Goal: Communication & Community: Answer question/provide support

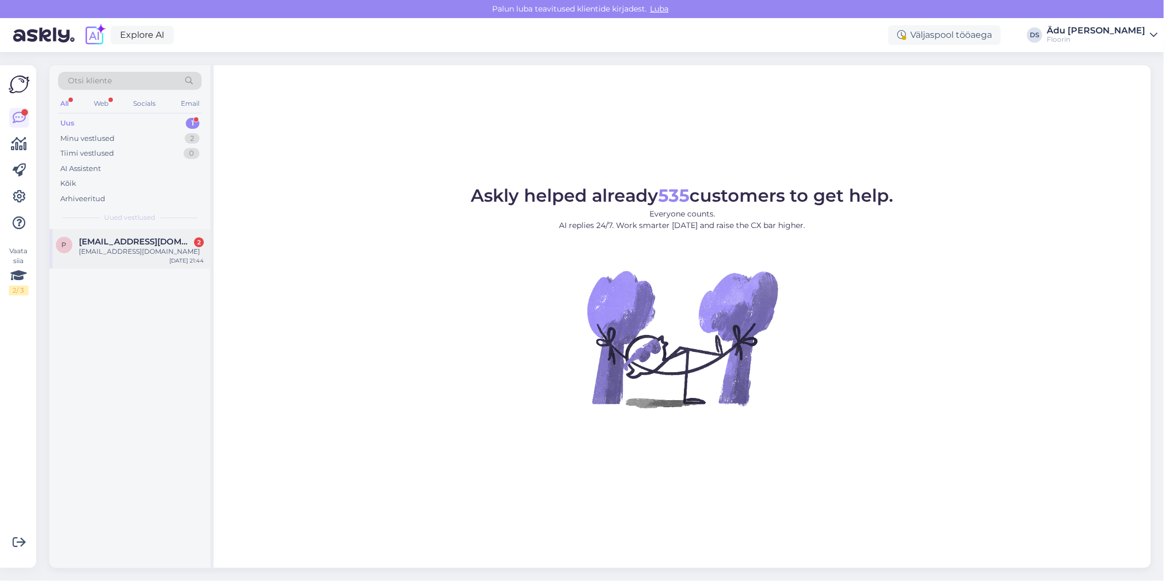
click at [150, 251] on div "[EMAIL_ADDRESS][DOMAIN_NAME]" at bounding box center [141, 252] width 125 height 10
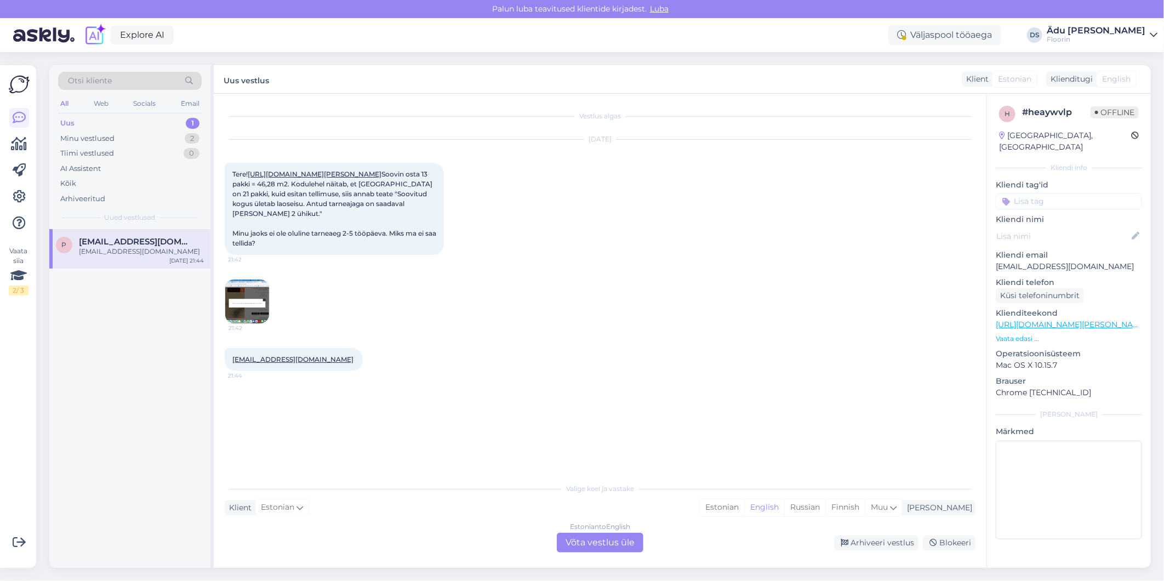
click at [614, 541] on div "Estonian to English Võta vestlus üle" at bounding box center [600, 543] width 87 height 20
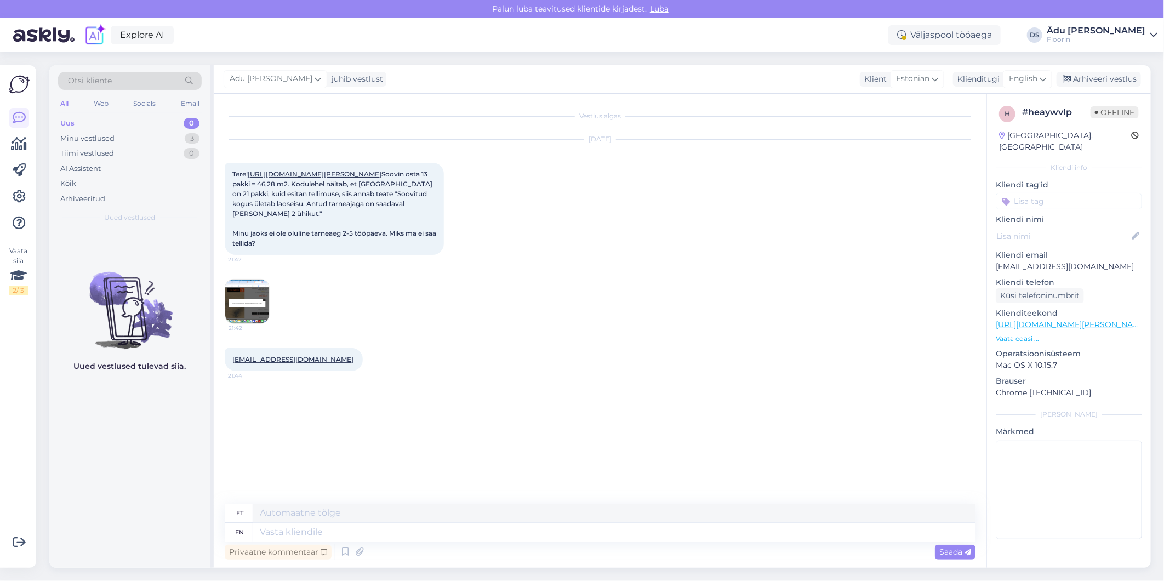
click at [247, 323] on img at bounding box center [247, 302] width 44 height 44
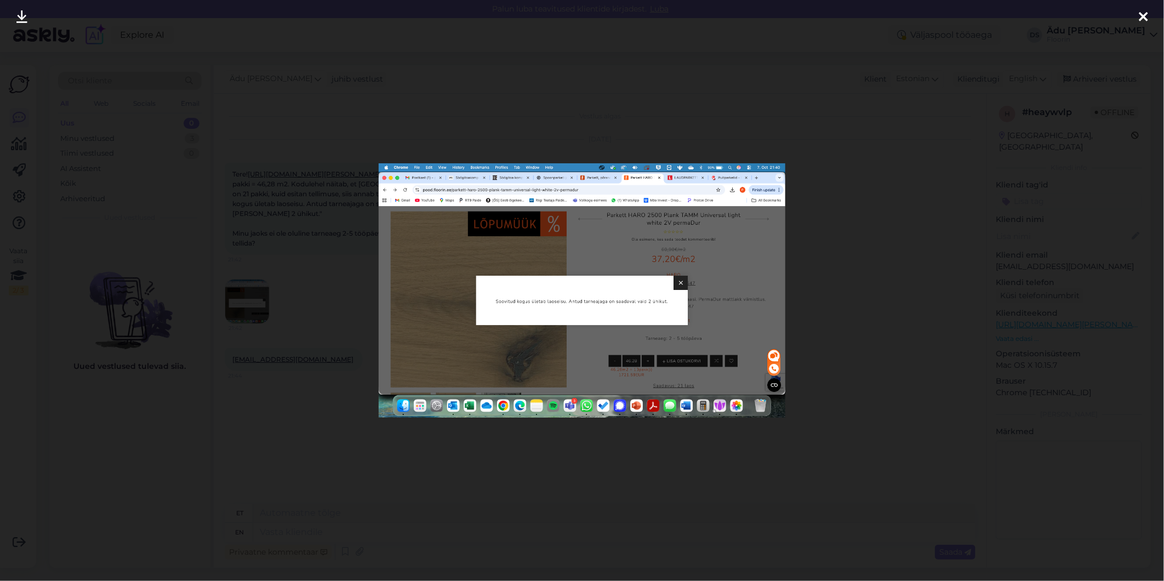
click at [567, 355] on img at bounding box center [582, 290] width 407 height 254
click at [992, 100] on div at bounding box center [582, 290] width 1164 height 581
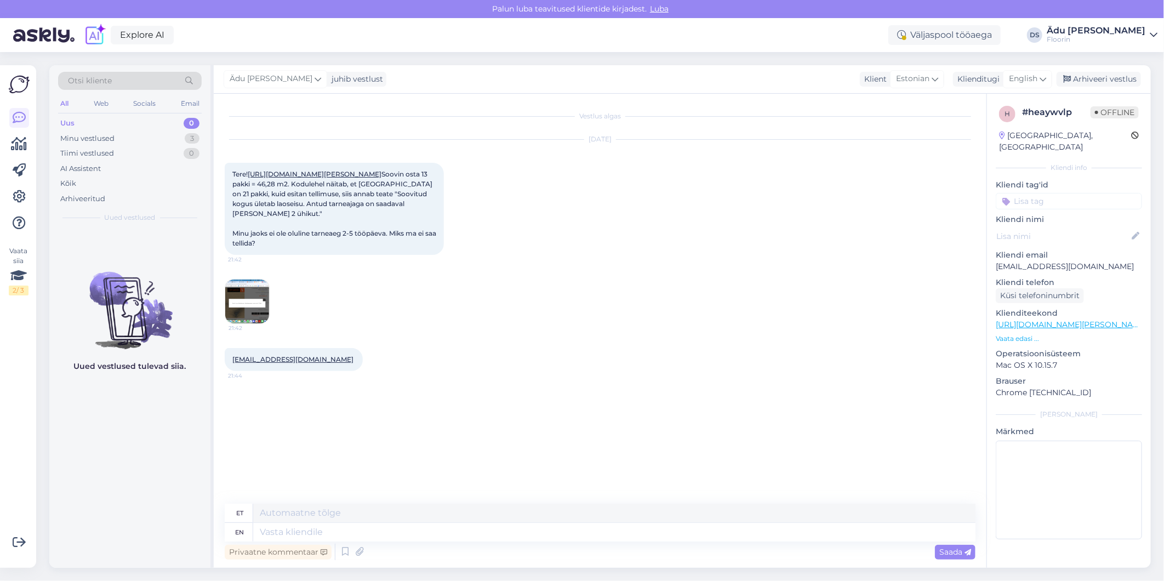
click at [243, 323] on img at bounding box center [247, 302] width 44 height 44
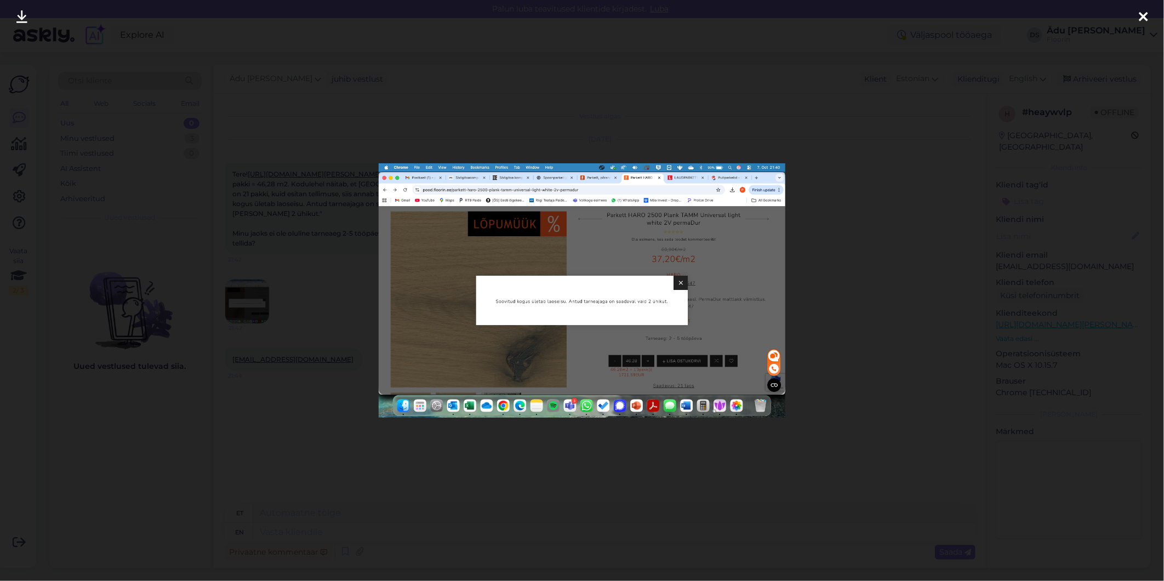
click at [852, 199] on div at bounding box center [582, 290] width 1164 height 581
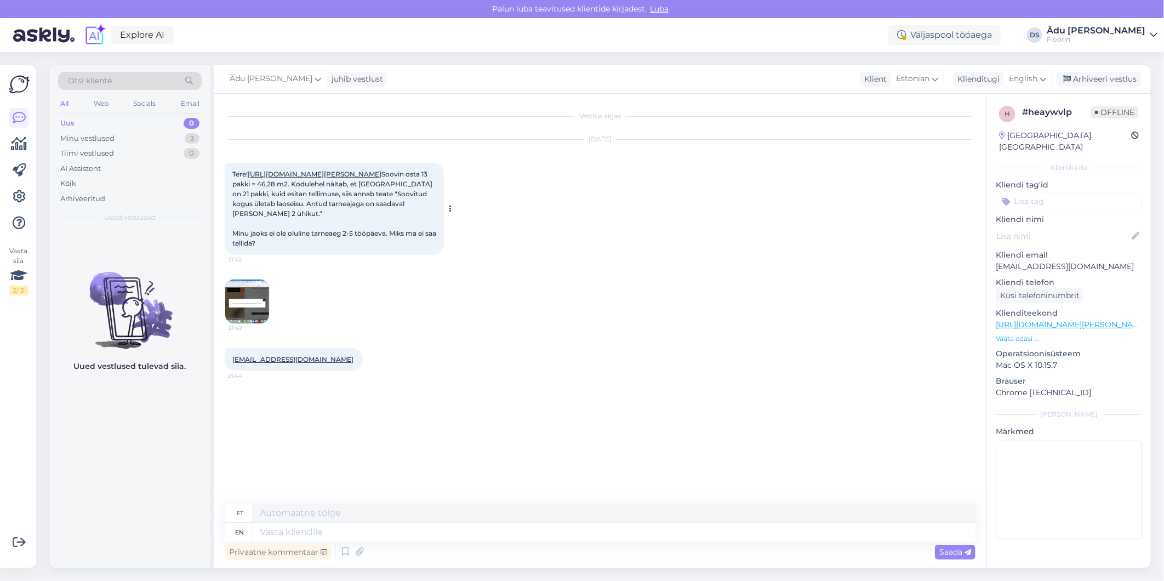
click at [324, 178] on link "[URL][DOMAIN_NAME][PERSON_NAME]" at bounding box center [315, 174] width 134 height 8
click at [691, 308] on div "[DATE] Tere! [URL][DOMAIN_NAME][PERSON_NAME] Soovin osta 13 pakki = 46,28 m2. K…" at bounding box center [600, 232] width 751 height 208
click at [1018, 80] on span "English" at bounding box center [1023, 79] width 29 height 12
type input "es"
click at [987, 145] on link "Estonian" at bounding box center [1003, 145] width 121 height 18
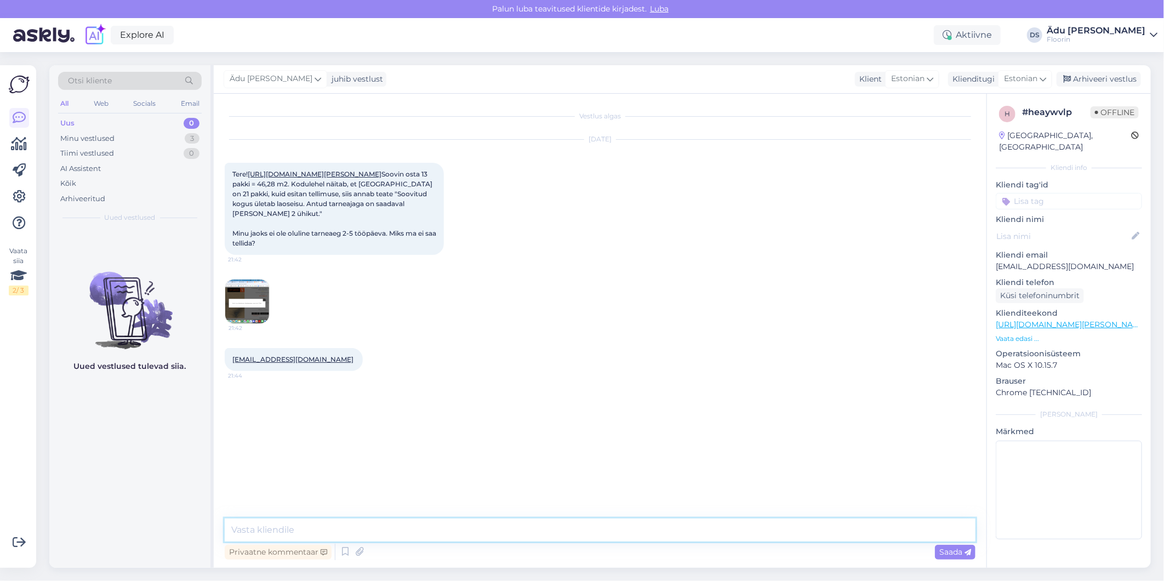
click at [331, 535] on textarea at bounding box center [600, 530] width 751 height 23
type textarea "S"
type textarea "Tere, lubatud laoseis oli süsteemis vale. Nüüd on [PERSON_NAME] saate tellida."
click at [946, 548] on span "Saada" at bounding box center [956, 552] width 32 height 10
